Goal: Information Seeking & Learning: Find specific fact

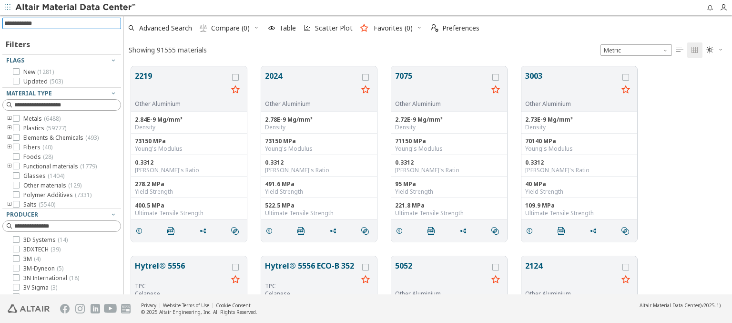
scroll to position [228, 600]
click at [107, 20] on input at bounding box center [62, 23] width 117 height 10
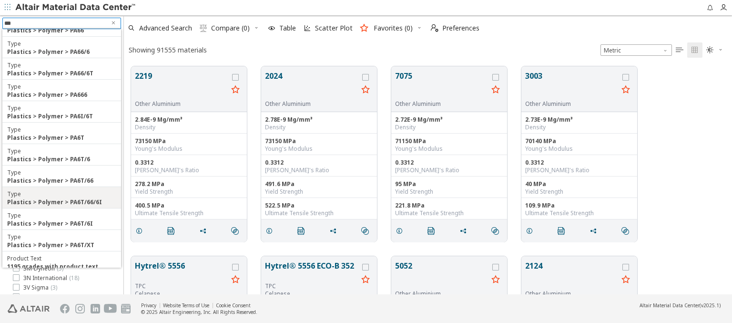
scroll to position [172, 0]
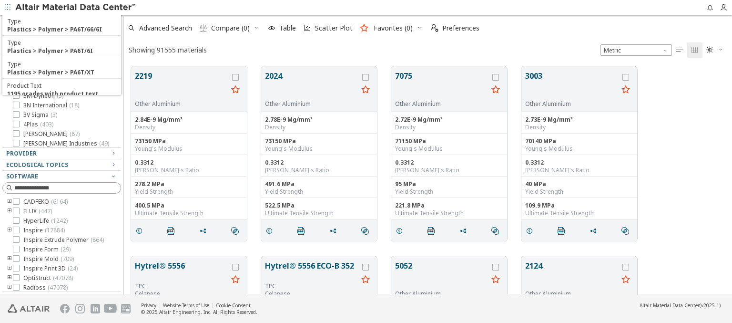
type input "***"
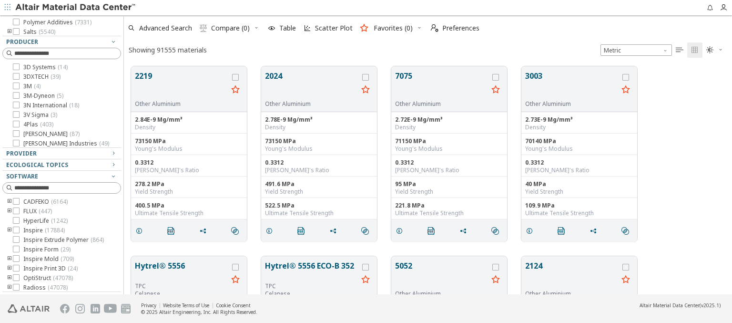
scroll to position [0, 0]
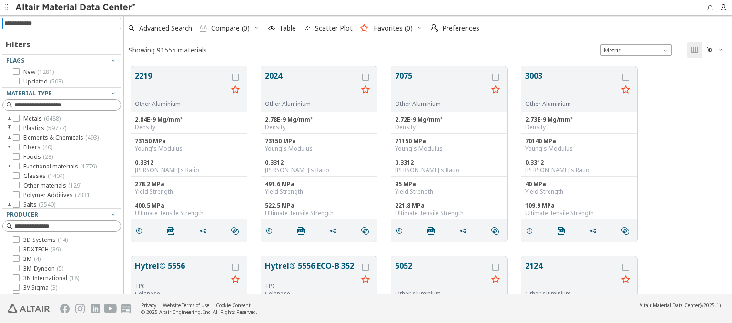
click at [70, 23] on input at bounding box center [62, 23] width 117 height 10
type input "********"
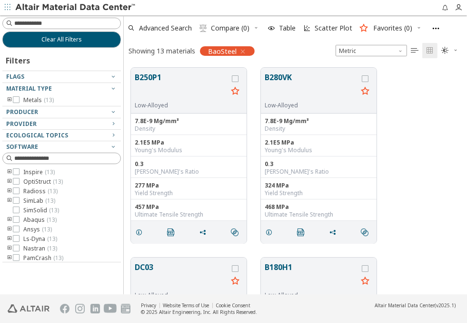
scroll to position [8, 8]
click at [95, 40] on button "Clear All Filters" at bounding box center [61, 39] width 119 height 16
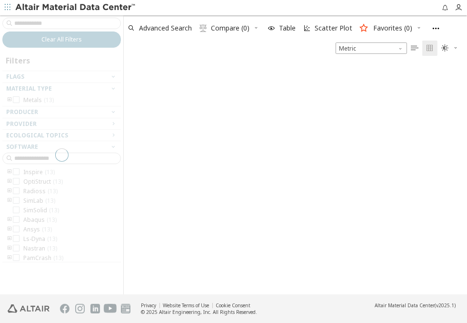
scroll to position [231, 336]
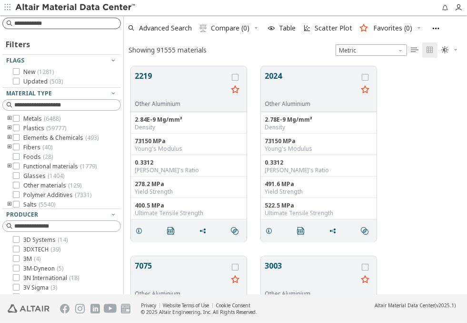
click at [91, 22] on input at bounding box center [67, 24] width 106 height 10
type input "*****"
click at [98, 22] on input at bounding box center [62, 23] width 117 height 10
type input "*****"
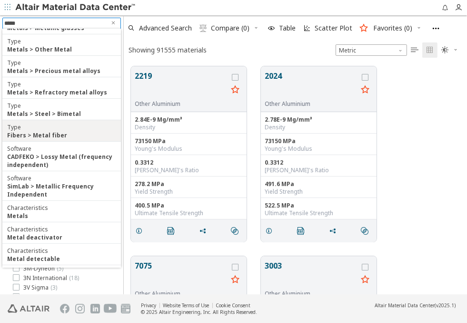
scroll to position [112, 0]
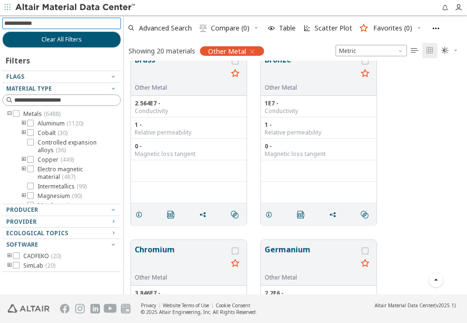
scroll to position [213, 0]
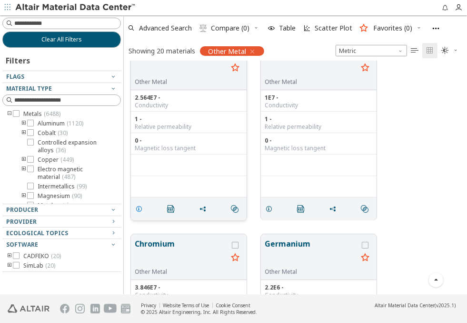
click at [140, 208] on icon "grid" at bounding box center [139, 209] width 8 height 8
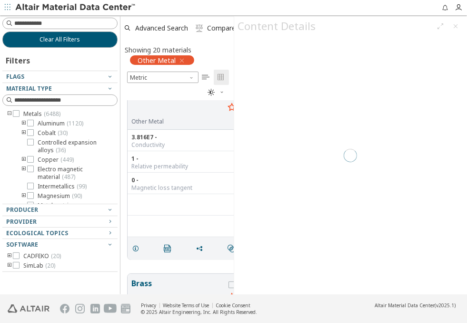
scroll to position [8, 8]
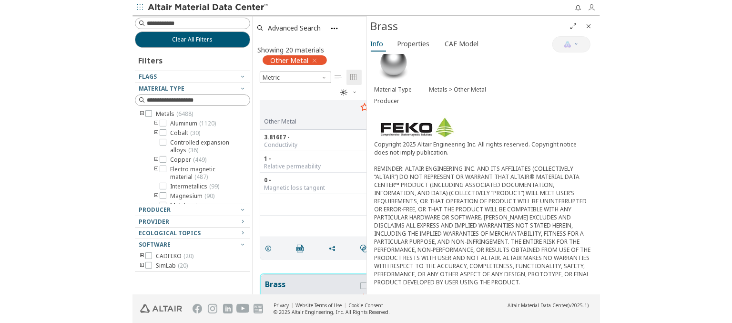
scroll to position [211, 234]
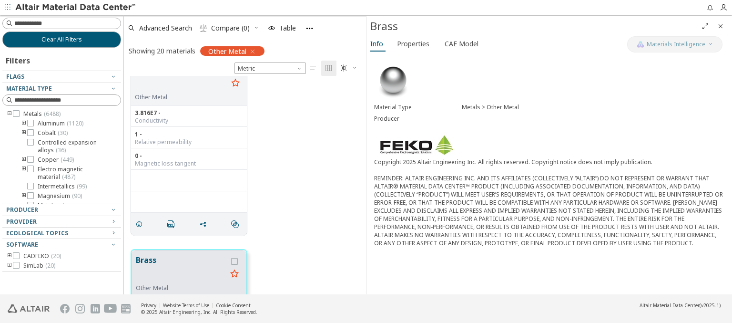
click at [719, 25] on icon "Close" at bounding box center [720, 26] width 8 height 8
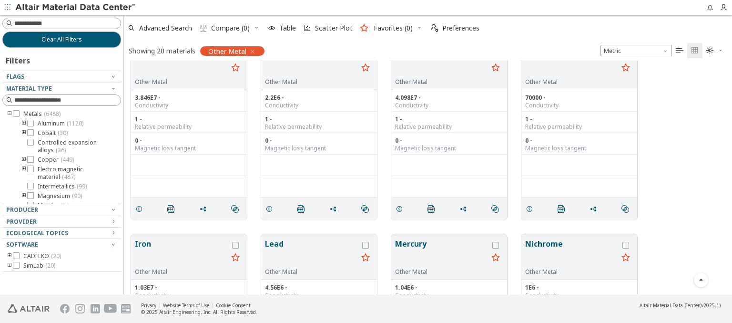
scroll to position [226, 600]
click at [50, 43] on button "Clear All Filters" at bounding box center [61, 39] width 119 height 16
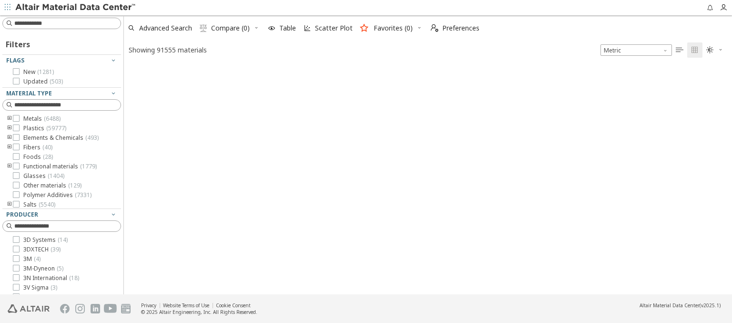
scroll to position [228, 600]
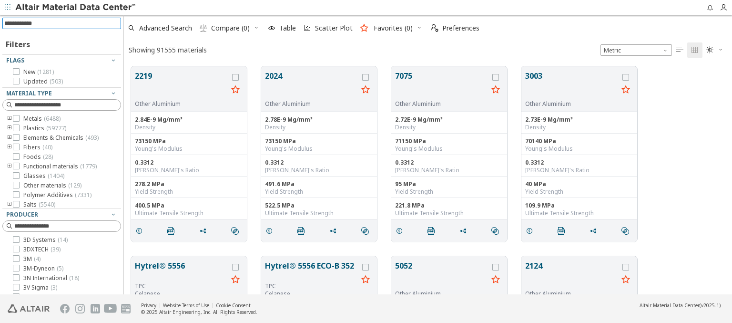
click at [70, 23] on input at bounding box center [62, 23] width 117 height 10
type input "**********"
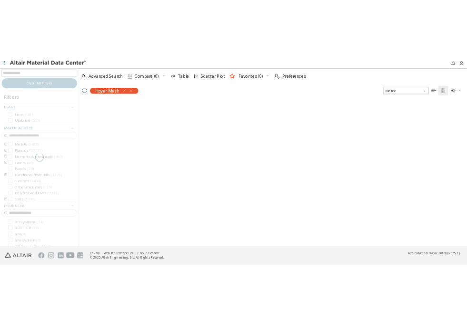
scroll to position [226, 600]
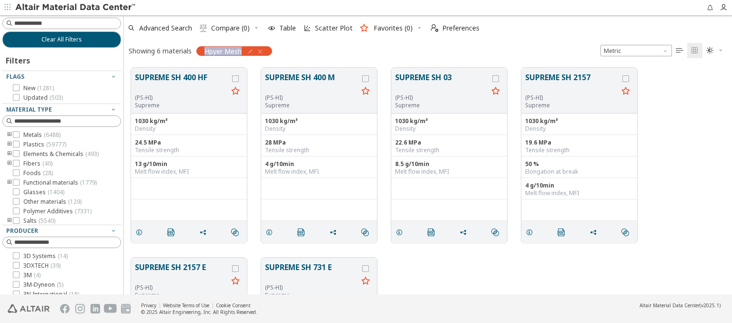
drag, startPoint x: 242, startPoint y: 53, endPoint x: 203, endPoint y: 50, distance: 38.7
click at [203, 50] on div "Hpyer Mesh" at bounding box center [234, 51] width 76 height 10
copy span "Hpyer Mesh"
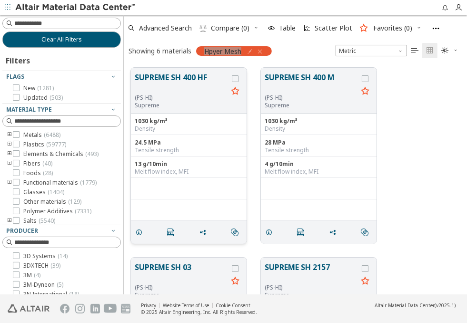
scroll to position [8, 8]
click at [253, 60] on div "SUPREME SH 400 HF (PS-HI) Supreme 1030 kg/m³ Density 24.5 MPa Tensile strength …" at bounding box center [295, 155] width 343 height 190
